Goal: Find specific page/section: Find specific page/section

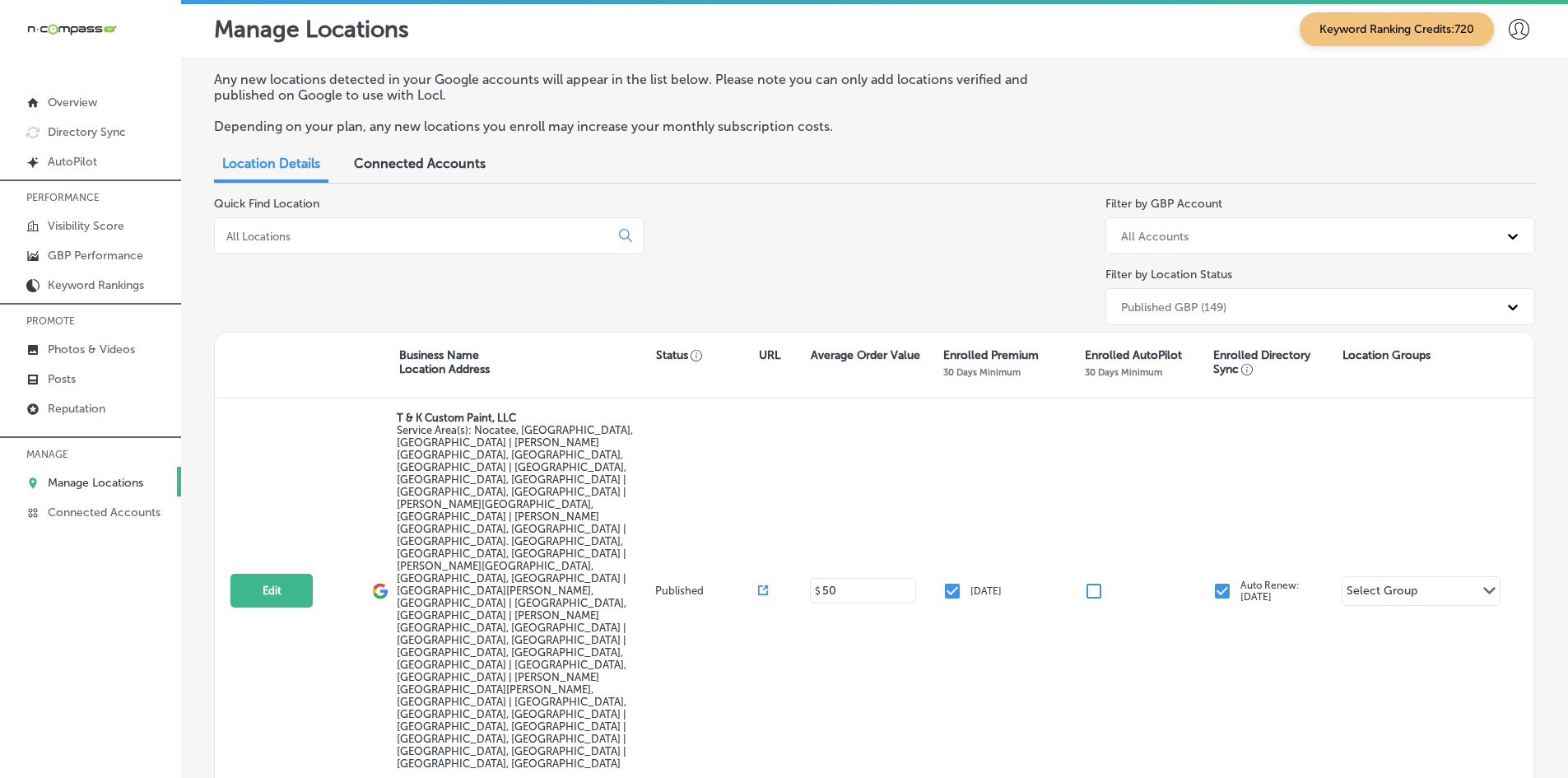
scroll to position [355, 0]
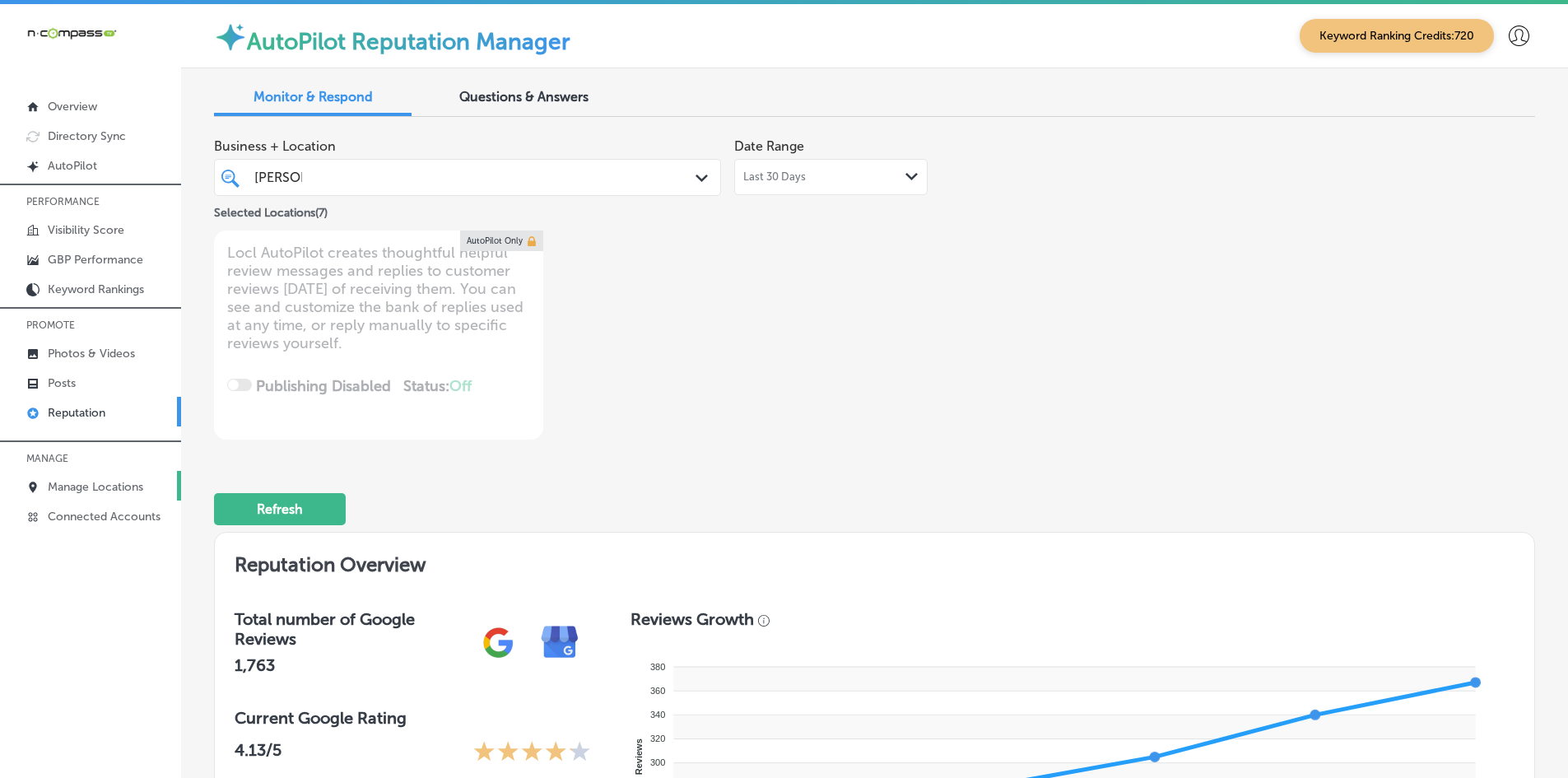
scroll to position [630, 0]
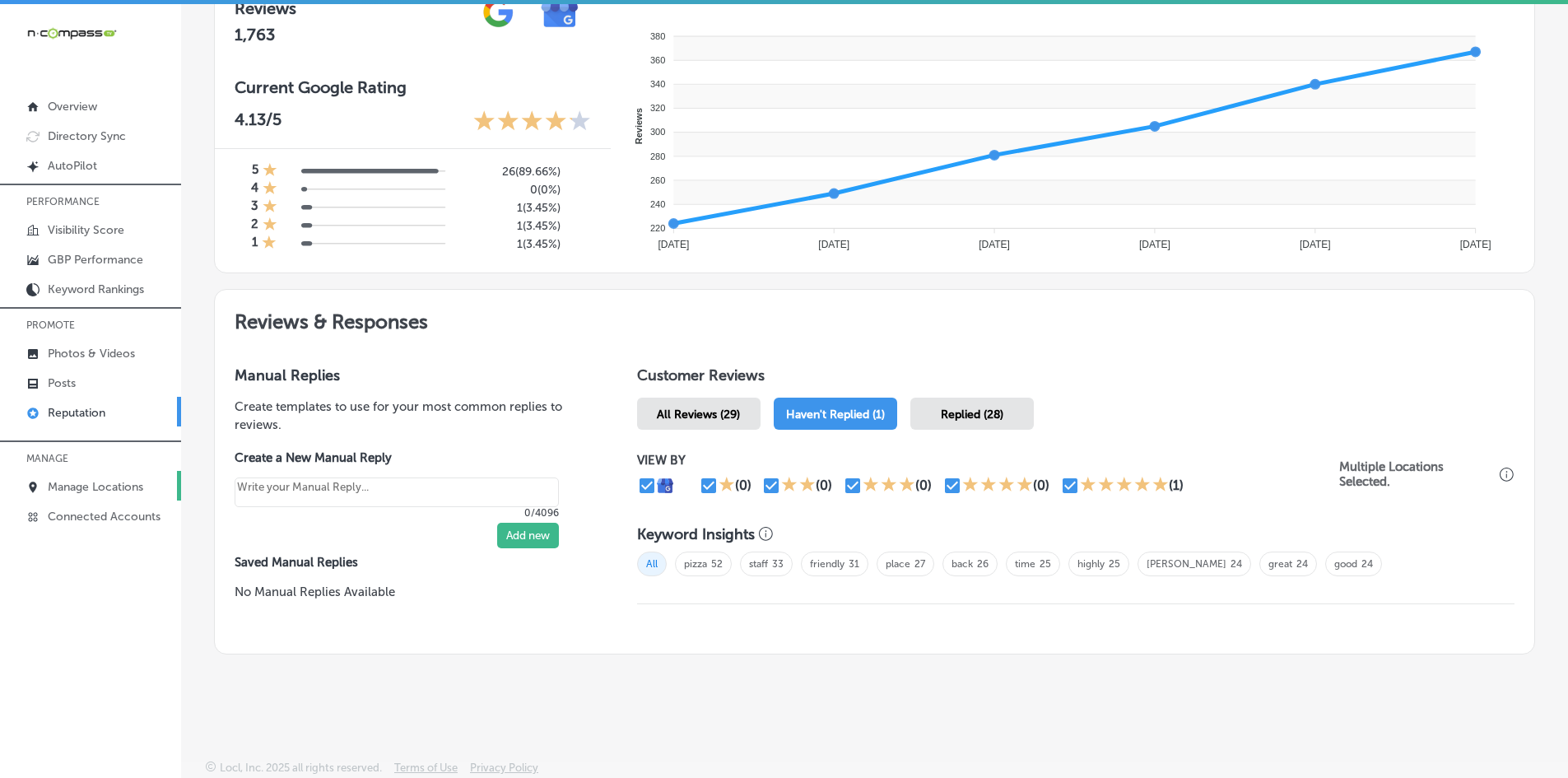
click at [97, 484] on p "Manage Locations" at bounding box center [95, 486] width 96 height 14
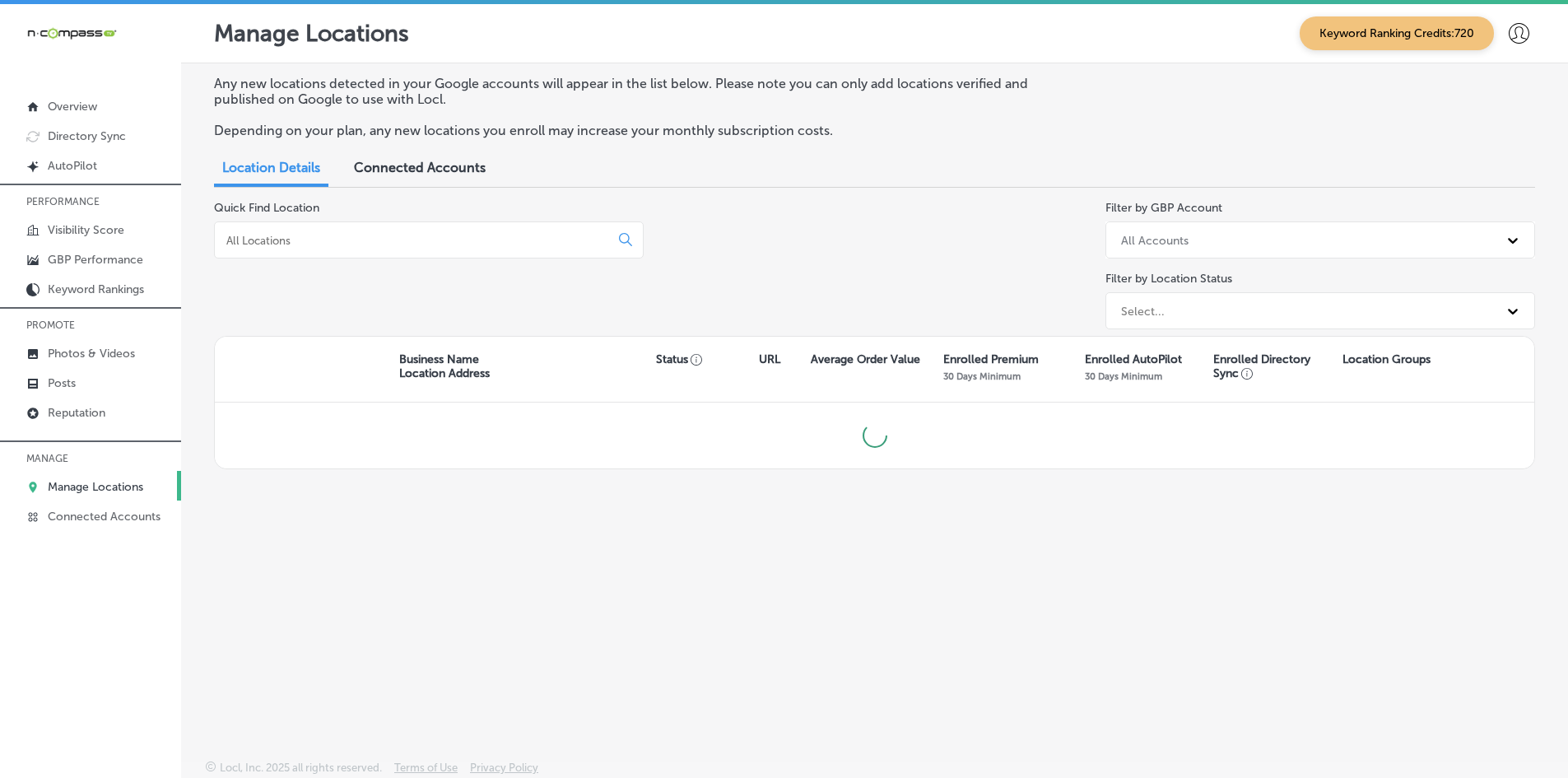
click at [324, 242] on input at bounding box center [415, 241] width 381 height 15
click at [354, 234] on input "connec" at bounding box center [415, 241] width 381 height 15
click at [293, 235] on input "connec" at bounding box center [415, 241] width 381 height 15
type input "connec"
